Goal: Transaction & Acquisition: Obtain resource

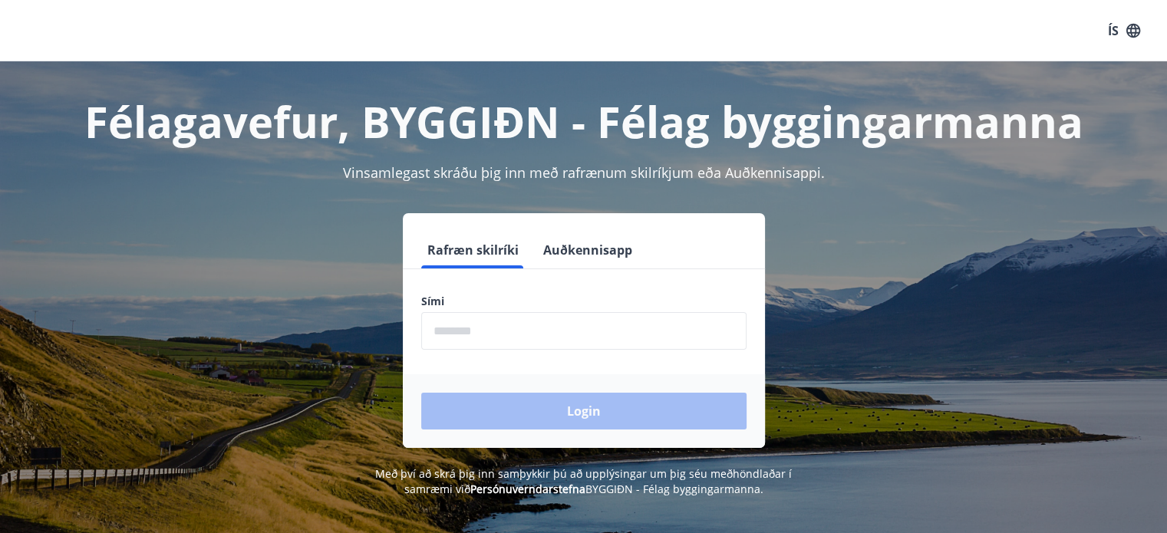
click at [579, 338] on input "phone" at bounding box center [583, 331] width 325 height 38
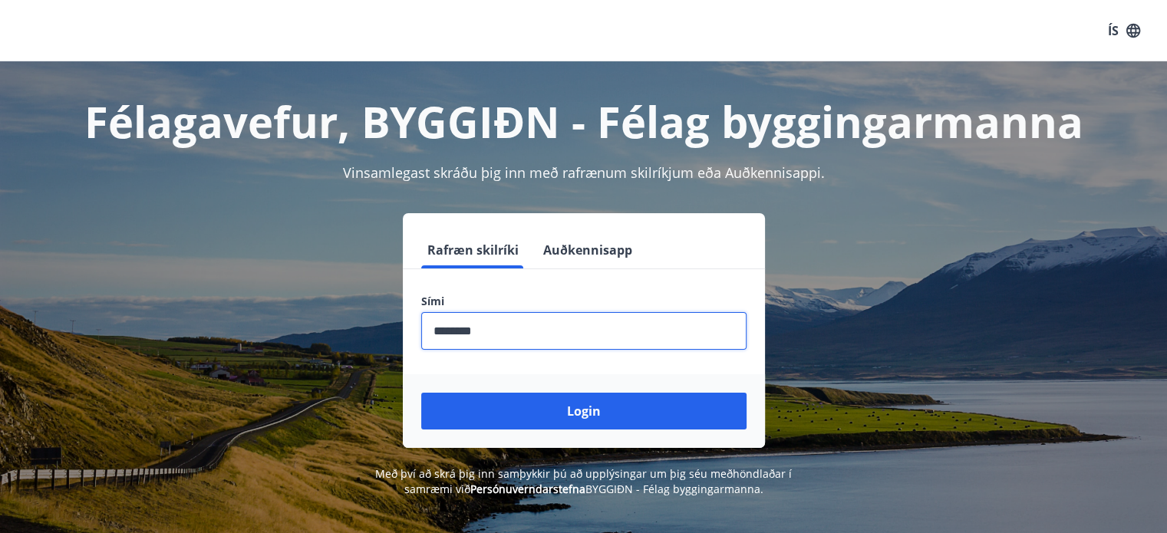
type input "********"
click at [421, 393] on button "Login" at bounding box center [583, 411] width 325 height 37
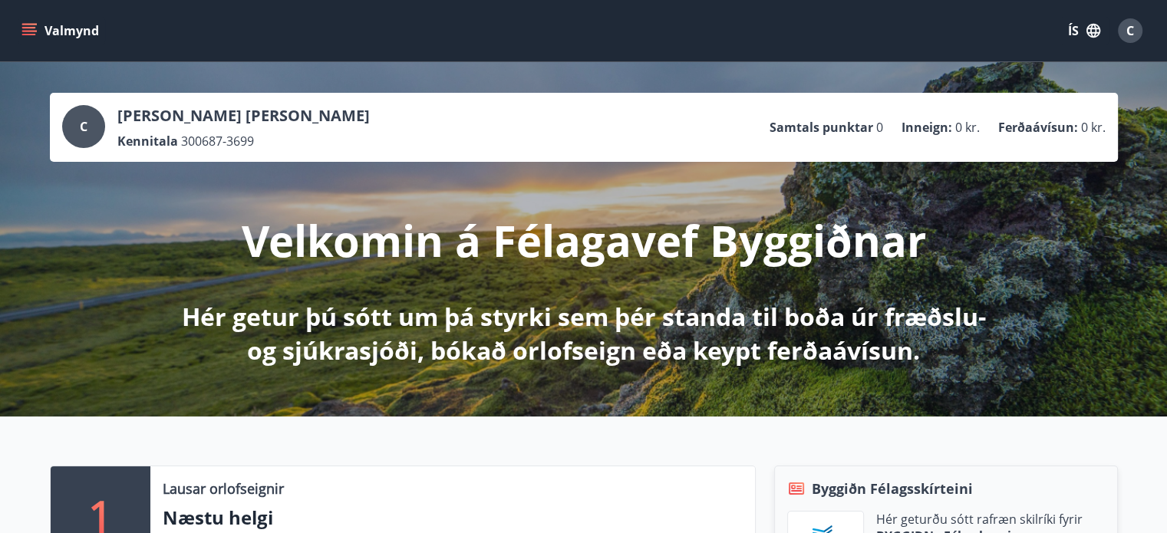
click at [266, 129] on div "C [PERSON_NAME] [PERSON_NAME] Kennitala 300687-3699 Samtals punktar 0 Inneign :…" at bounding box center [583, 127] width 1043 height 44
click at [31, 30] on icon "menu" at bounding box center [28, 30] width 15 height 15
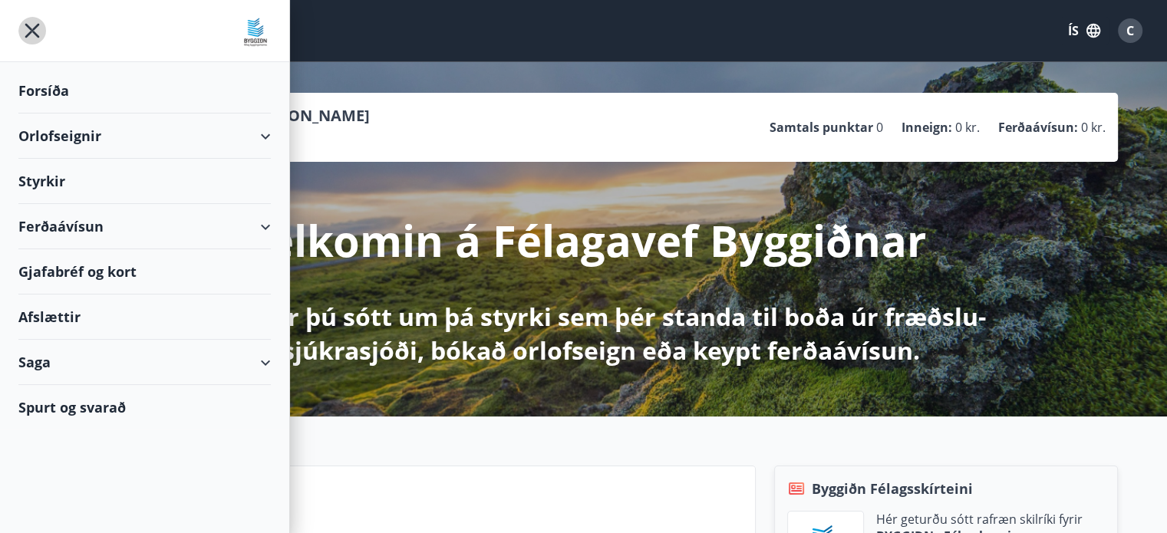
click at [31, 30] on icon "menu" at bounding box center [32, 31] width 15 height 15
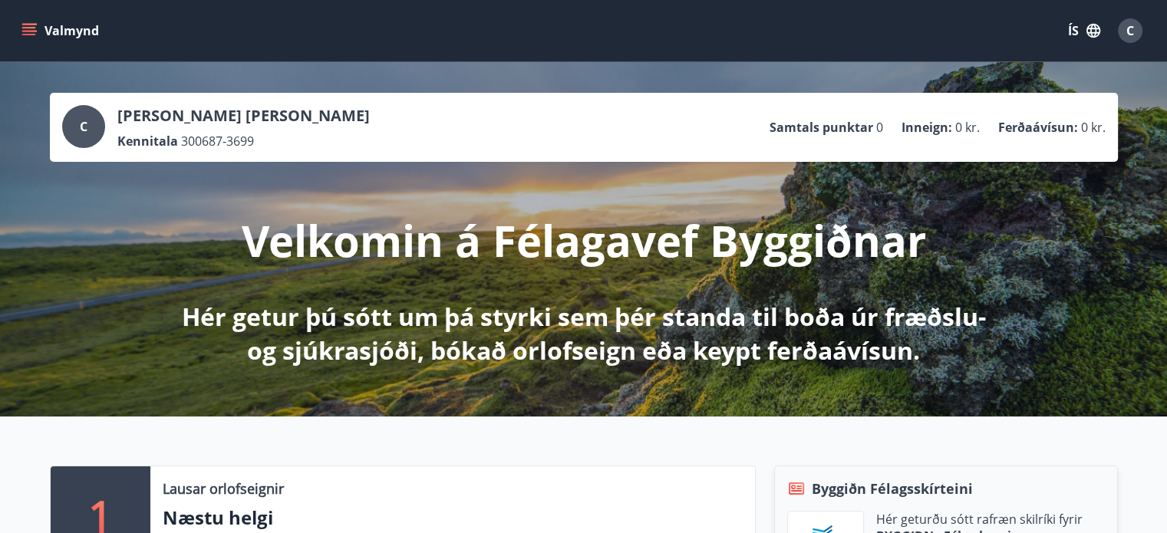
click at [69, 31] on button "Valmynd" at bounding box center [61, 31] width 87 height 28
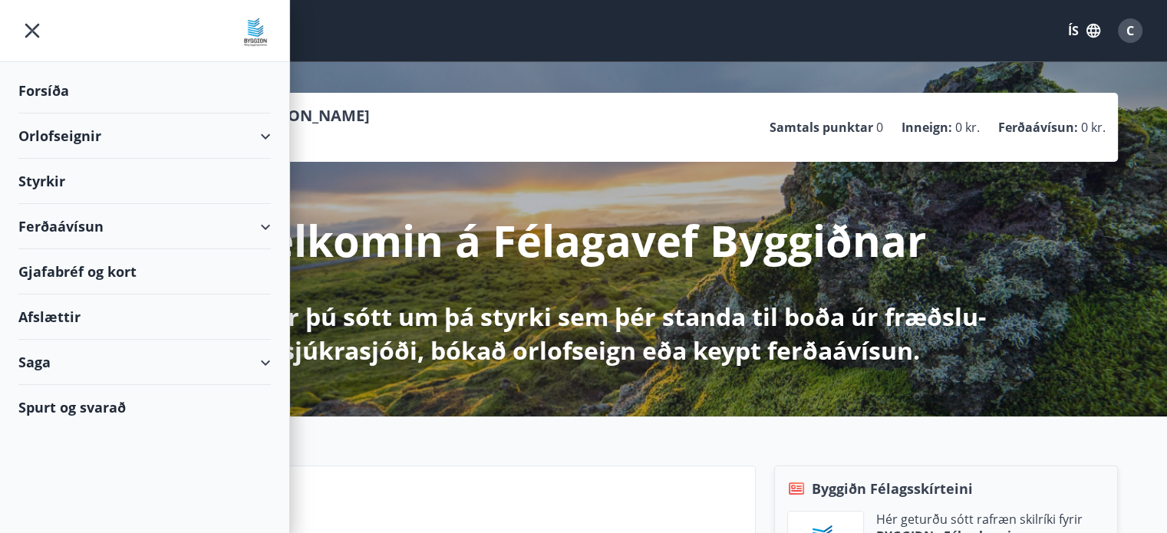
click at [110, 405] on div "Spurt og svarað" at bounding box center [144, 407] width 252 height 44
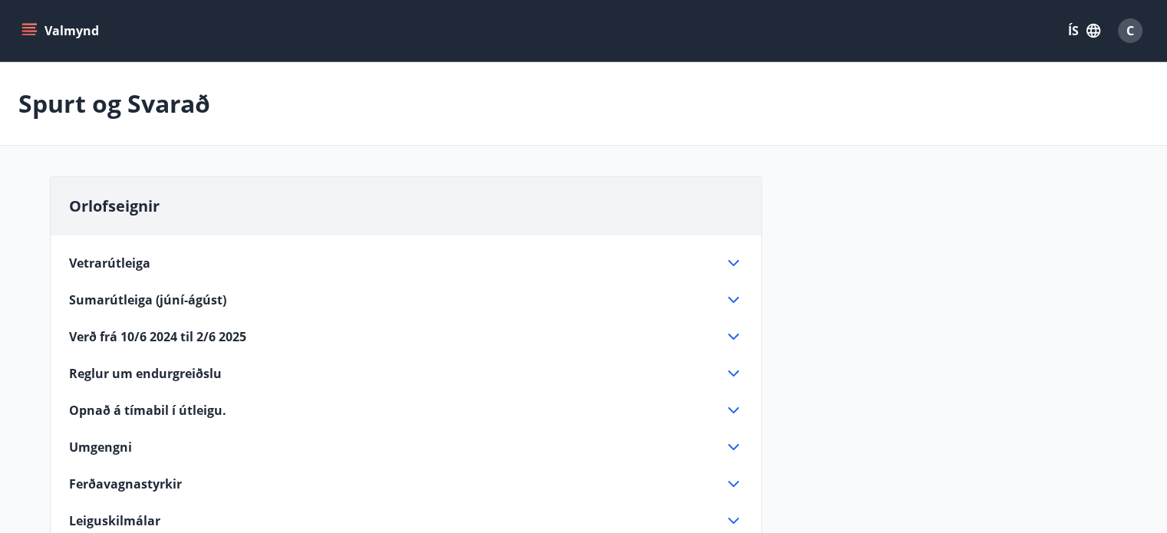
click at [1126, 36] on span "C" at bounding box center [1130, 30] width 8 height 17
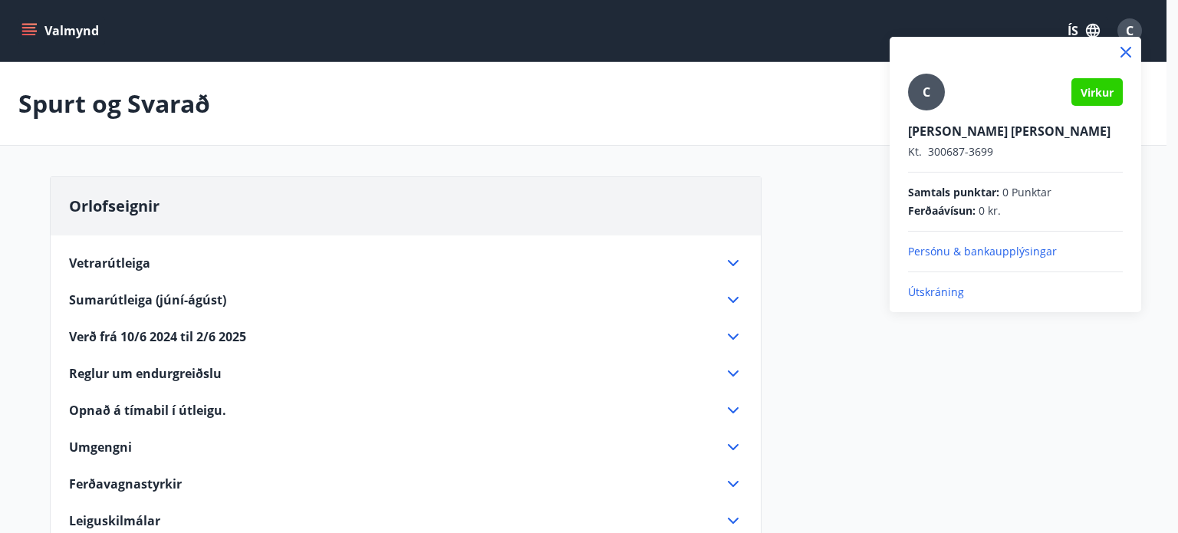
click at [981, 251] on p "Persónu & bankaupplýsingar" at bounding box center [1015, 251] width 215 height 15
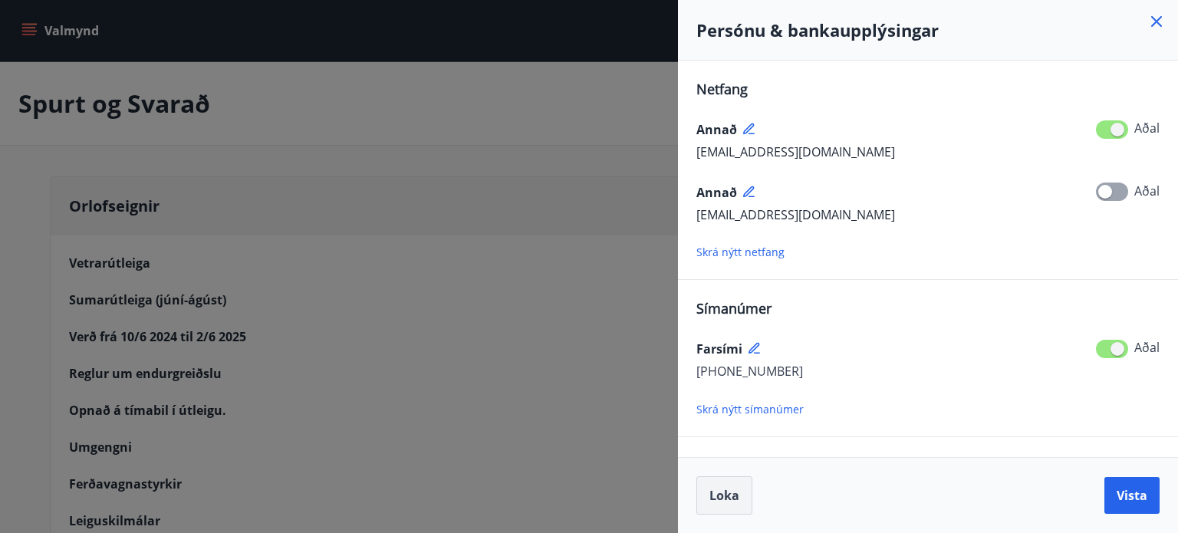
click at [733, 488] on span "Loka" at bounding box center [725, 495] width 30 height 17
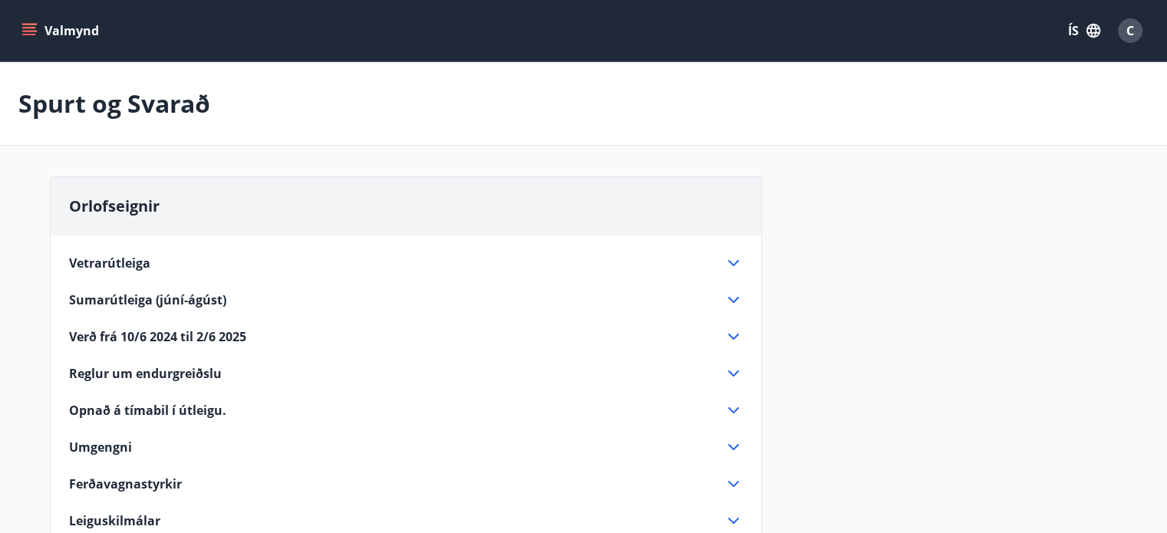
click at [28, 30] on icon "menu" at bounding box center [28, 30] width 15 height 15
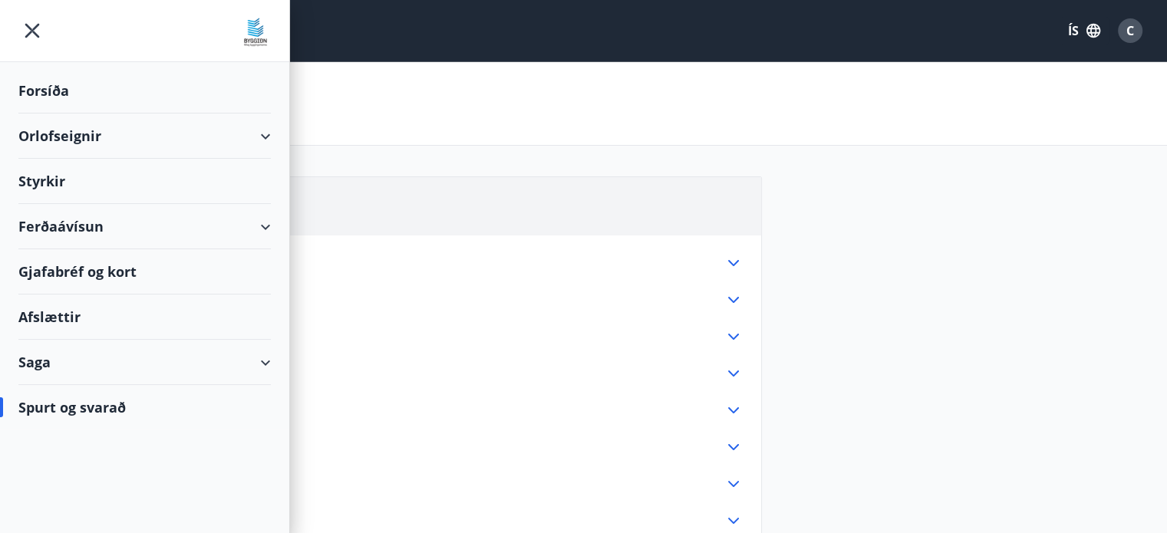
click at [61, 72] on div "Forsíða" at bounding box center [144, 90] width 252 height 45
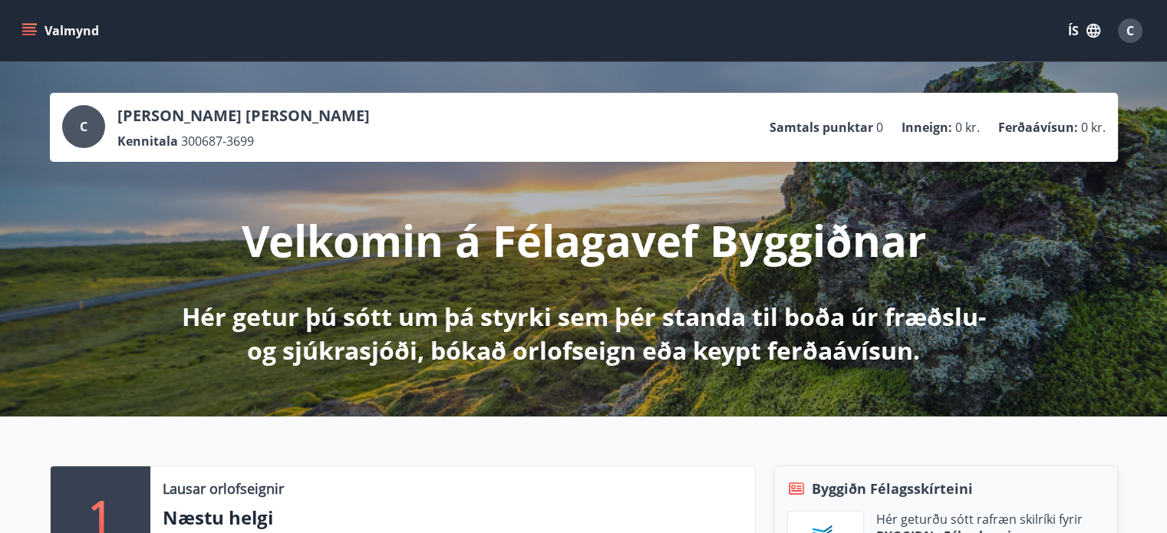
click at [808, 124] on p "Samtals punktar" at bounding box center [821, 127] width 104 height 17
click at [957, 134] on span "0 kr." at bounding box center [967, 127] width 25 height 17
click at [1031, 125] on p "Ferðaávísun :" at bounding box center [1038, 127] width 80 height 17
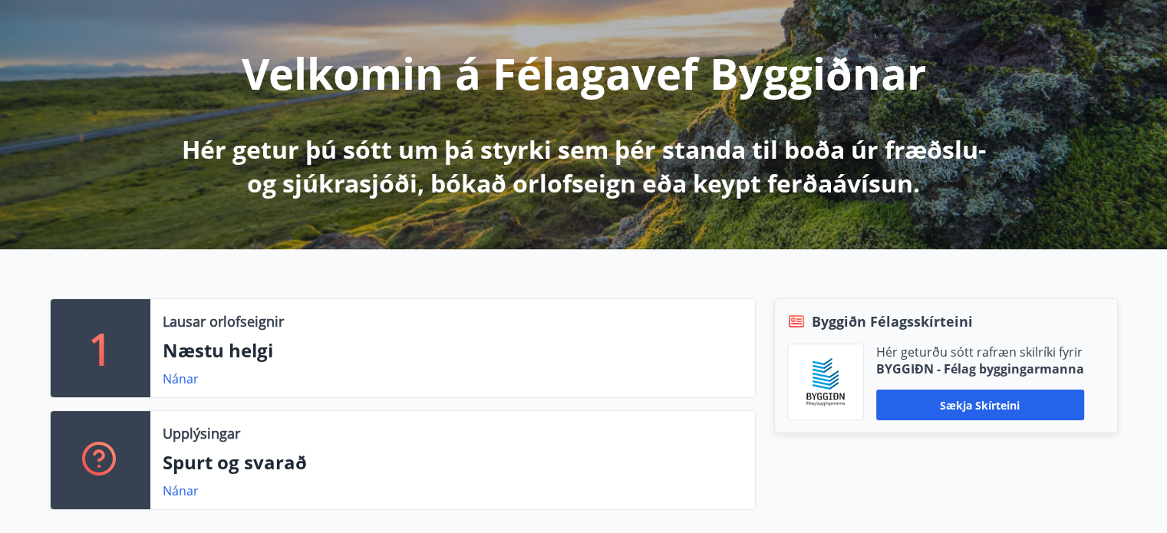
scroll to position [307, 0]
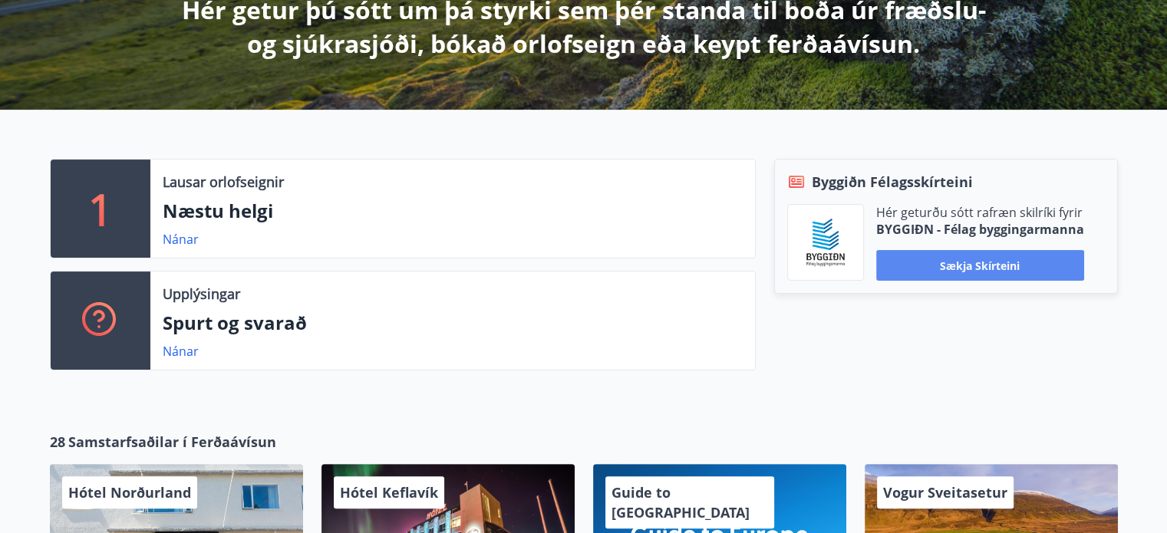
click at [914, 268] on button "Sækja skírteini" at bounding box center [980, 265] width 208 height 31
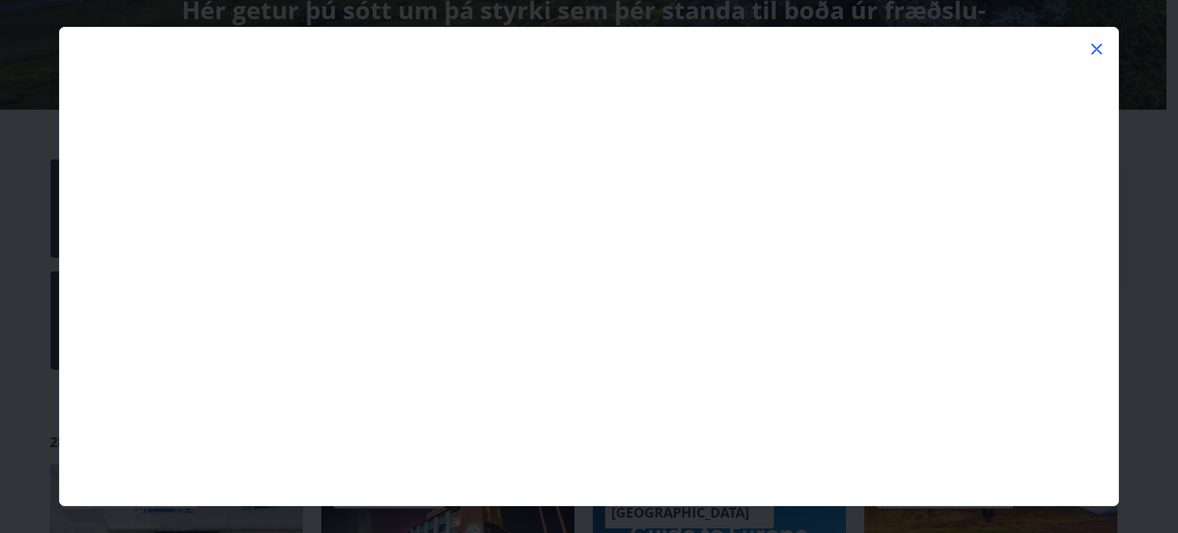
click at [1092, 42] on icon at bounding box center [1097, 49] width 18 height 18
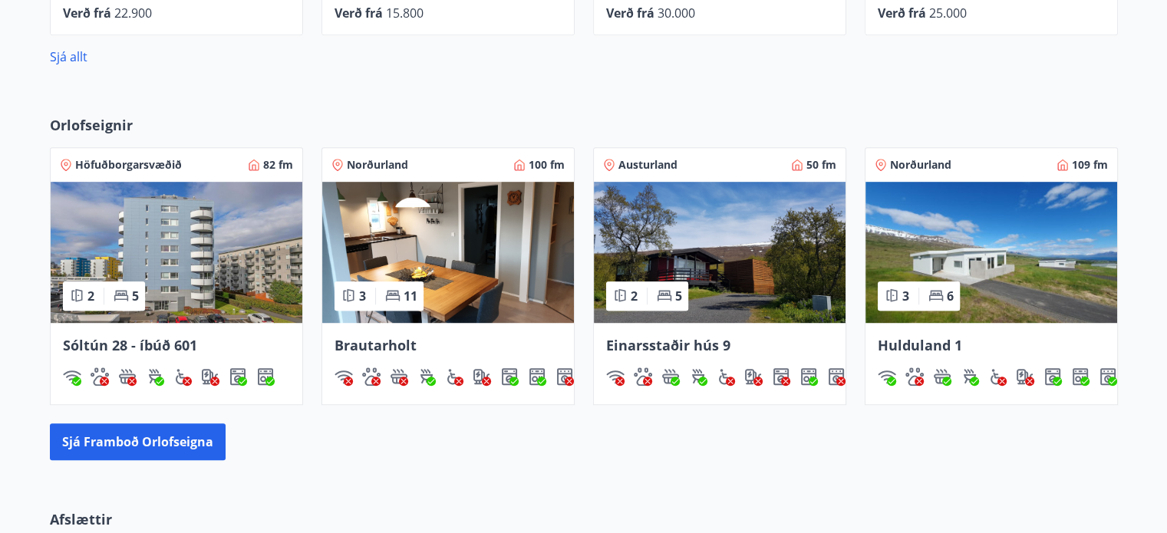
scroll to position [1319, 0]
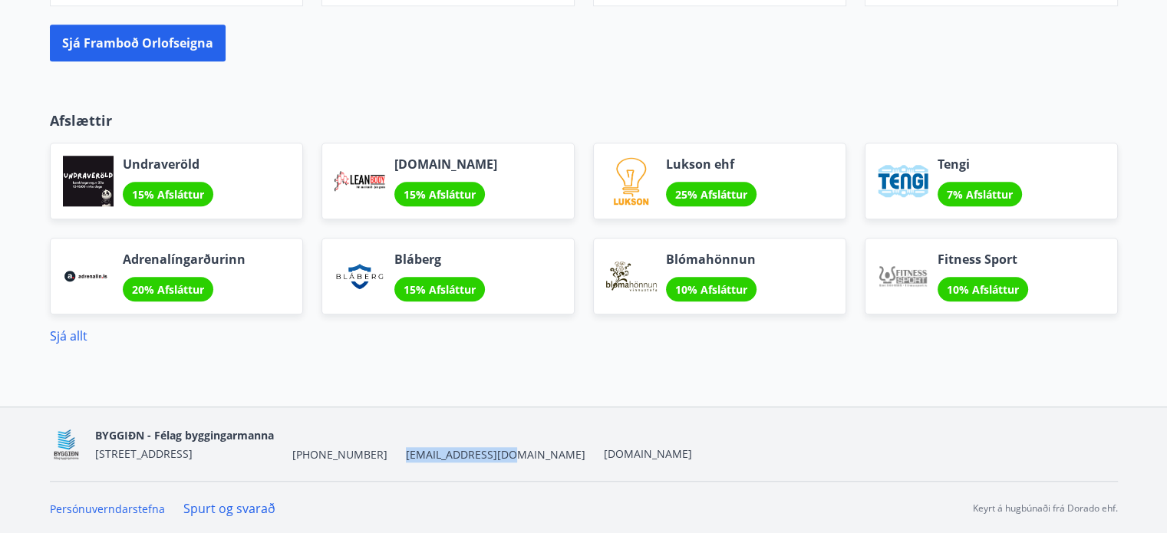
drag, startPoint x: 483, startPoint y: 453, endPoint x: 382, endPoint y: 459, distance: 101.4
click at [382, 459] on div "BYGGIÐN - Félag byggingarmanna Stórhöfða 31, 110 Reykjavík +354 547-0300 byggid…" at bounding box center [393, 444] width 597 height 37
copy span "[EMAIL_ADDRESS][DOMAIN_NAME]"
